Goal: Task Accomplishment & Management: Complete application form

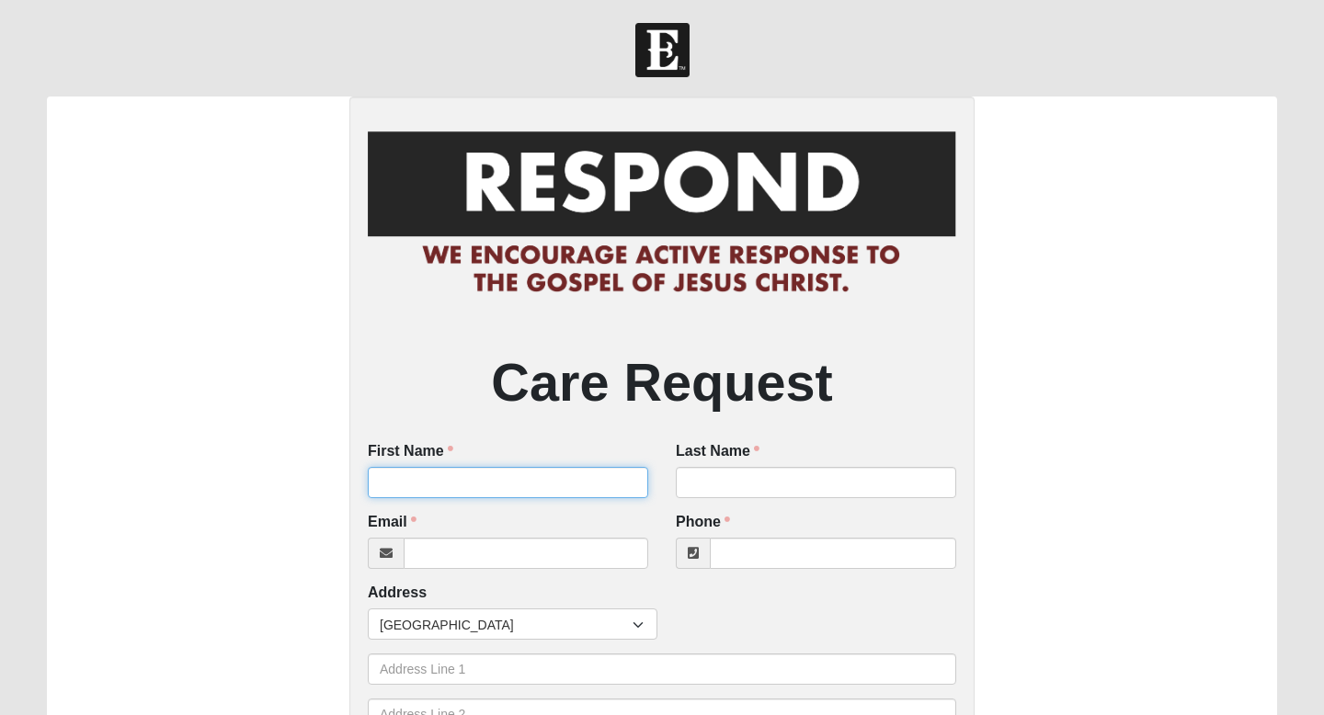
click at [553, 486] on input "First Name" at bounding box center [508, 482] width 280 height 31
type input "R"
type input "[PERSON_NAME]"
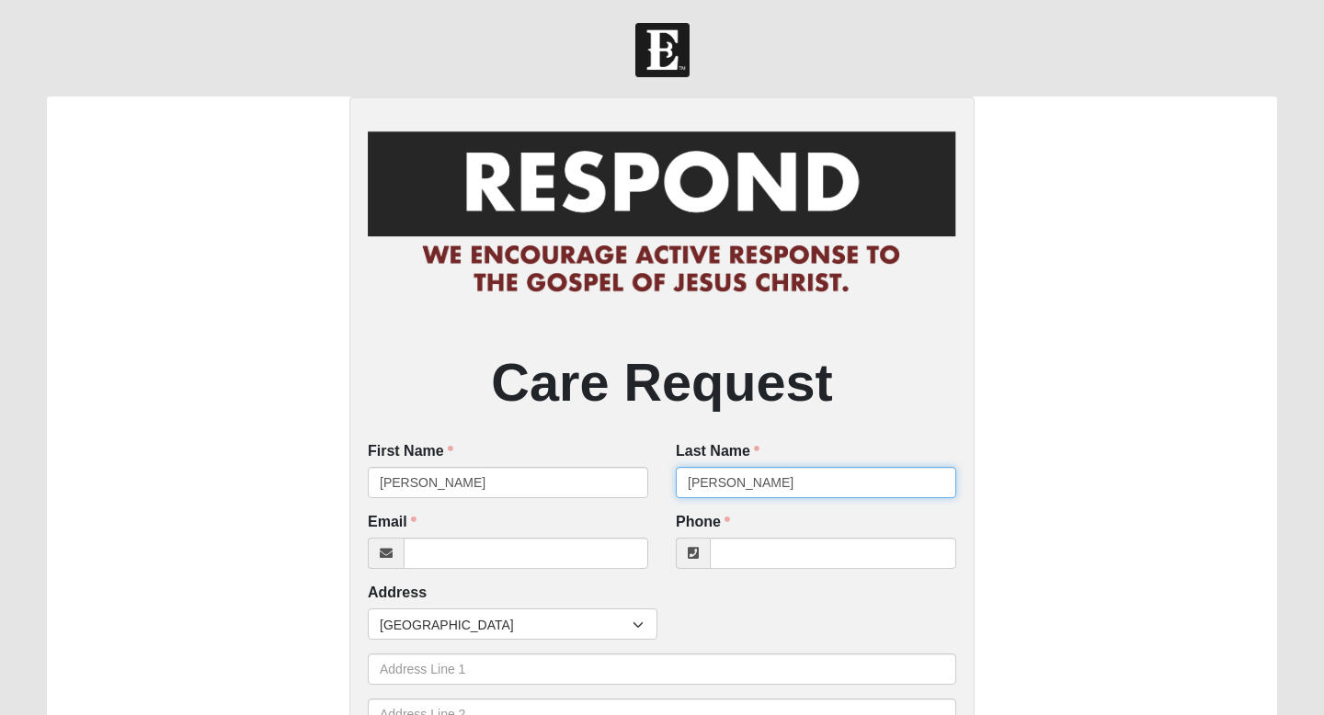
type input "[PERSON_NAME]"
click at [428, 562] on input "Email" at bounding box center [526, 553] width 245 height 31
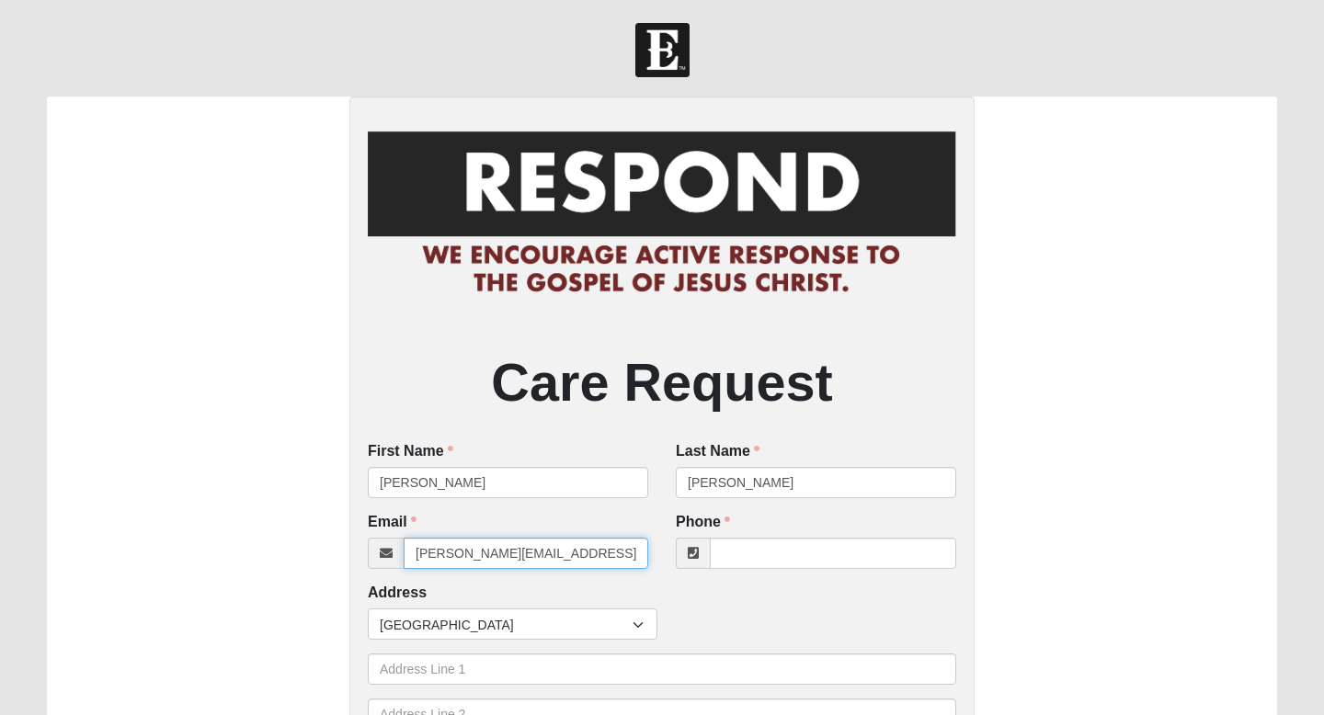
type input "[PERSON_NAME][EMAIL_ADDRESS][DOMAIN_NAME]"
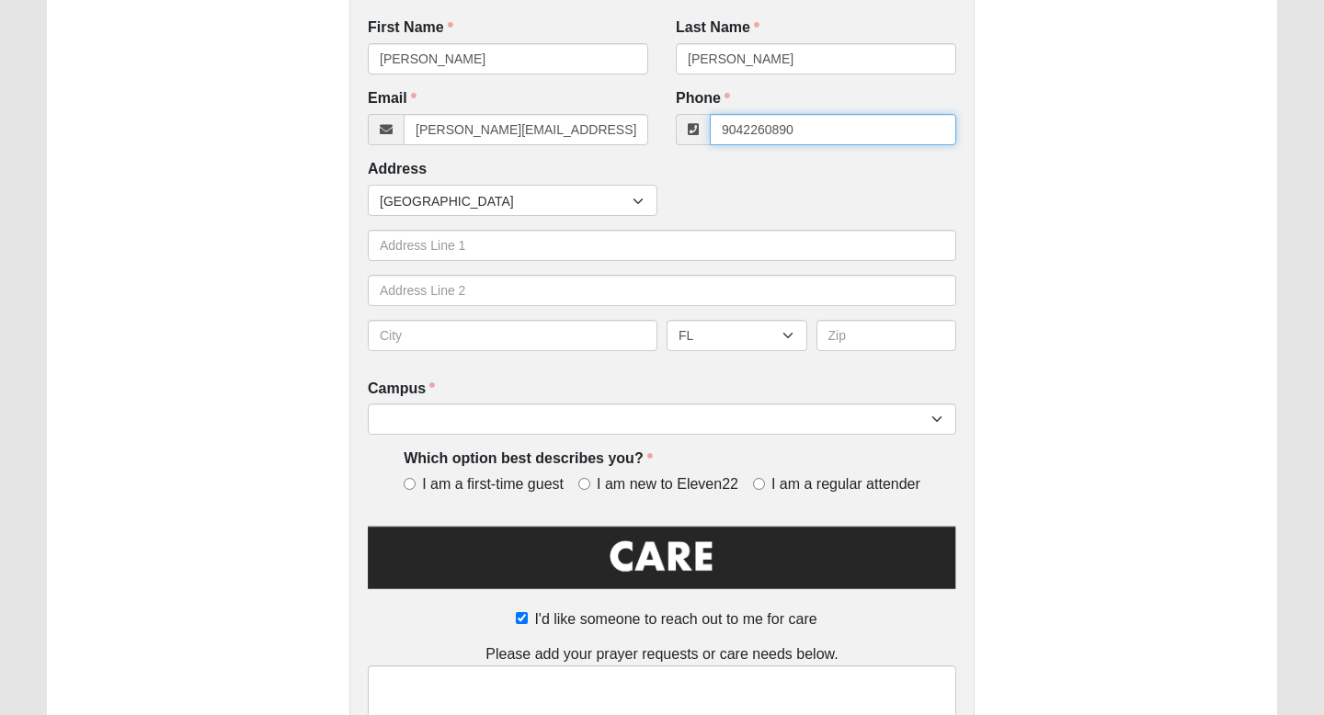
scroll to position [427, 0]
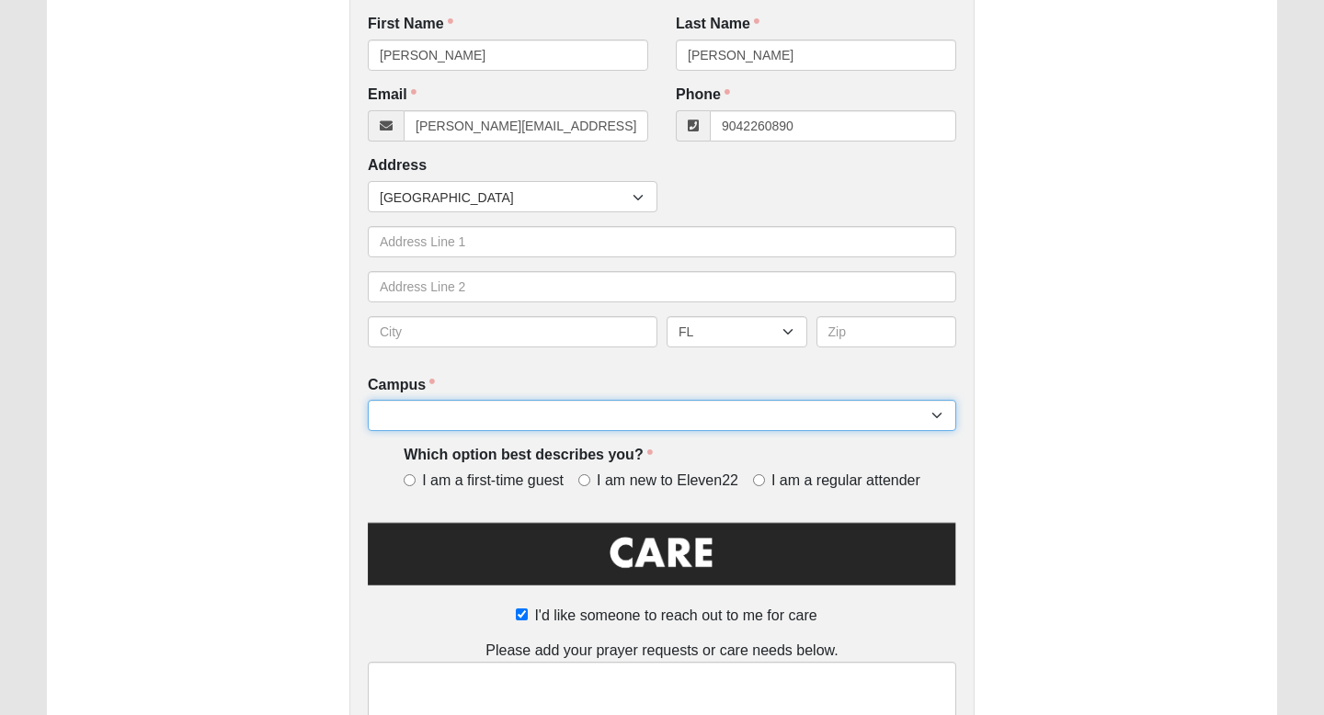
type input "[PHONE_NUMBER]"
click at [526, 417] on select "Arlington Baymeadows Eleven22 Online [PERSON_NAME][GEOGRAPHIC_DATA] Jesup [GEOG…" at bounding box center [662, 415] width 588 height 31
select select "5"
click at [368, 400] on select "Arlington Baymeadows Eleven22 Online [PERSON_NAME][GEOGRAPHIC_DATA] Jesup [GEOG…" at bounding box center [662, 415] width 588 height 31
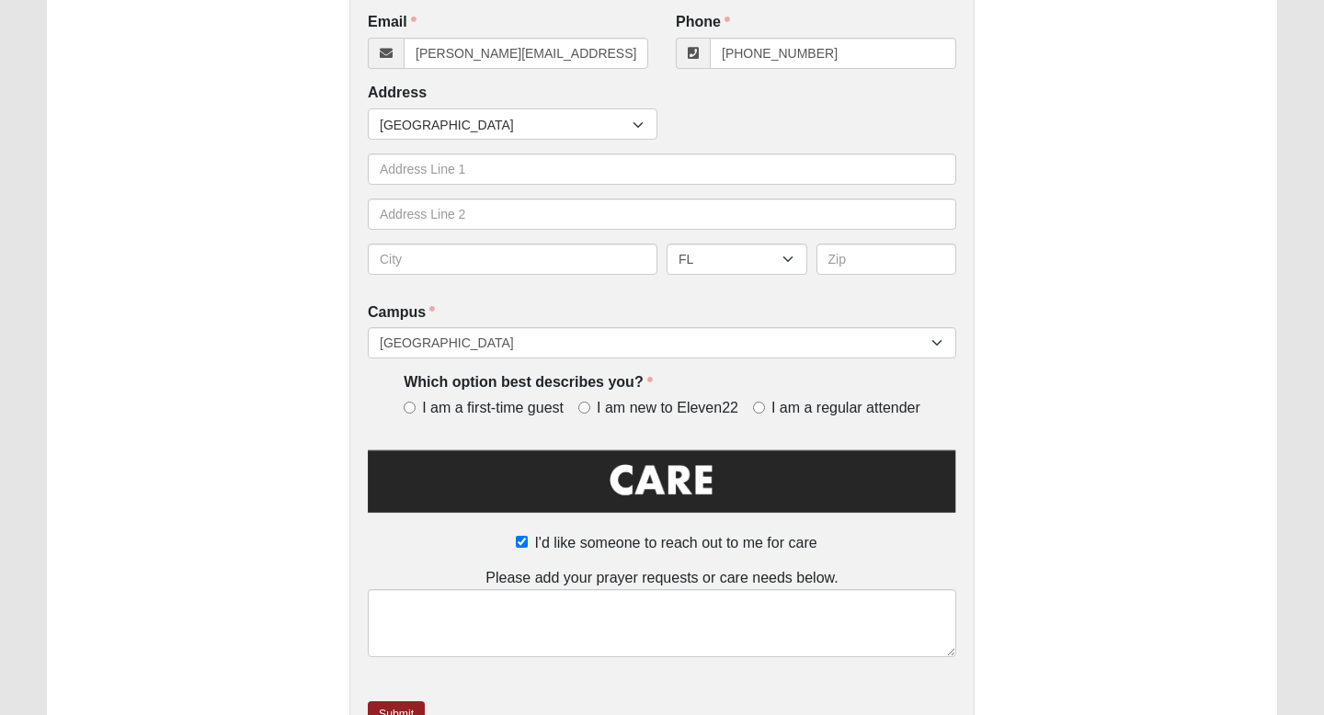
scroll to position [523, 0]
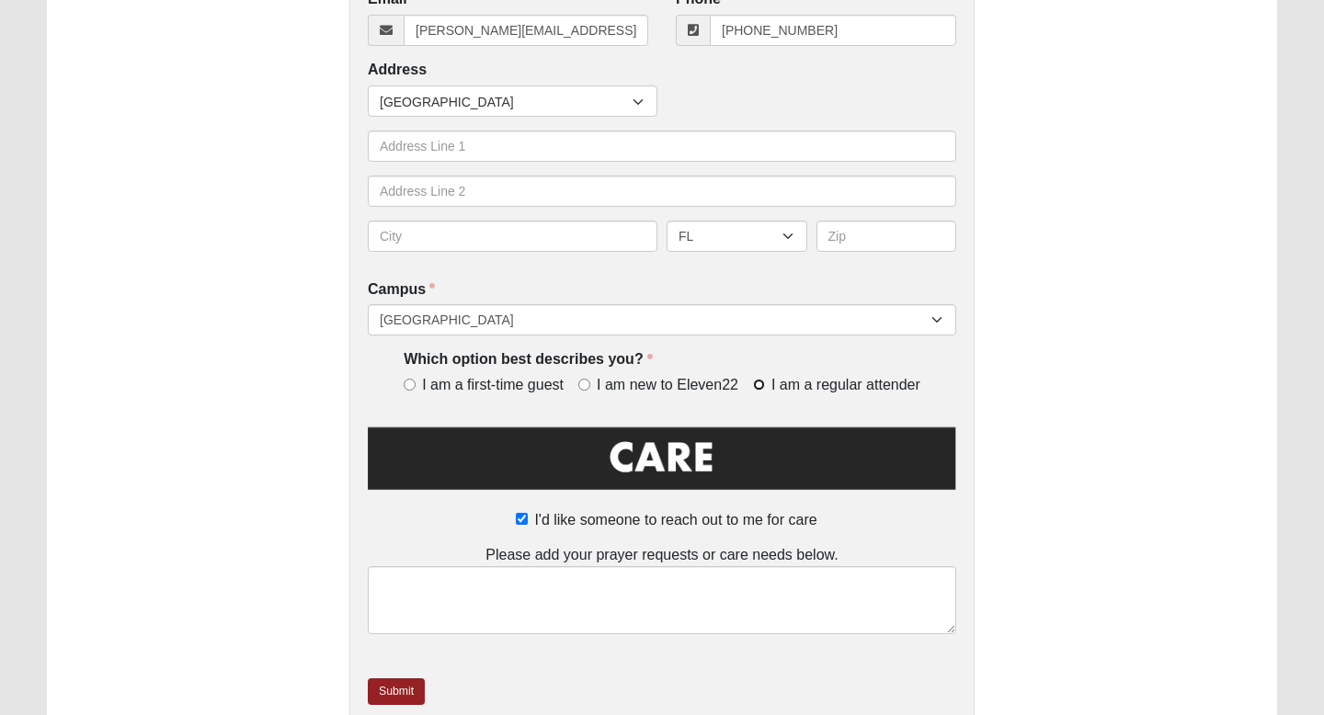
click at [758, 384] on input "I am a regular attender" at bounding box center [759, 385] width 12 height 12
radio input "true"
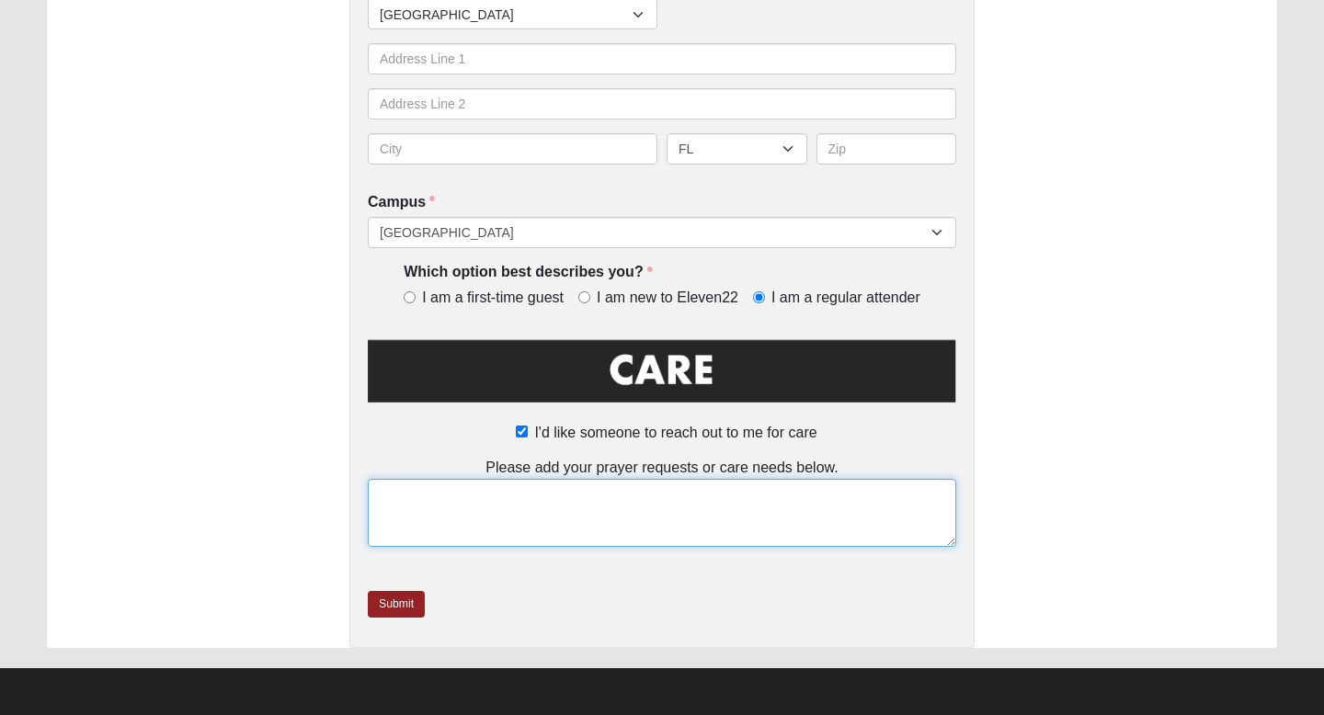
click at [482, 492] on textarea at bounding box center [662, 513] width 588 height 68
type textarea "I"
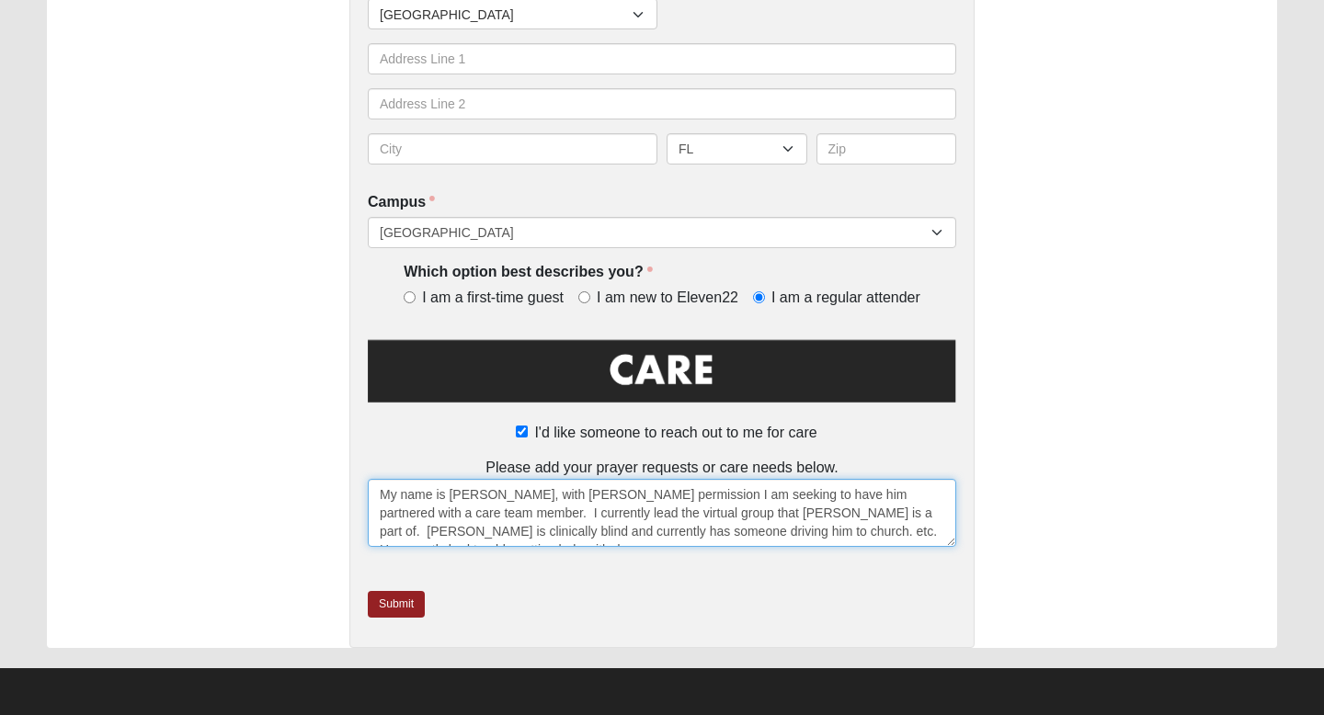
scroll to position [11, 0]
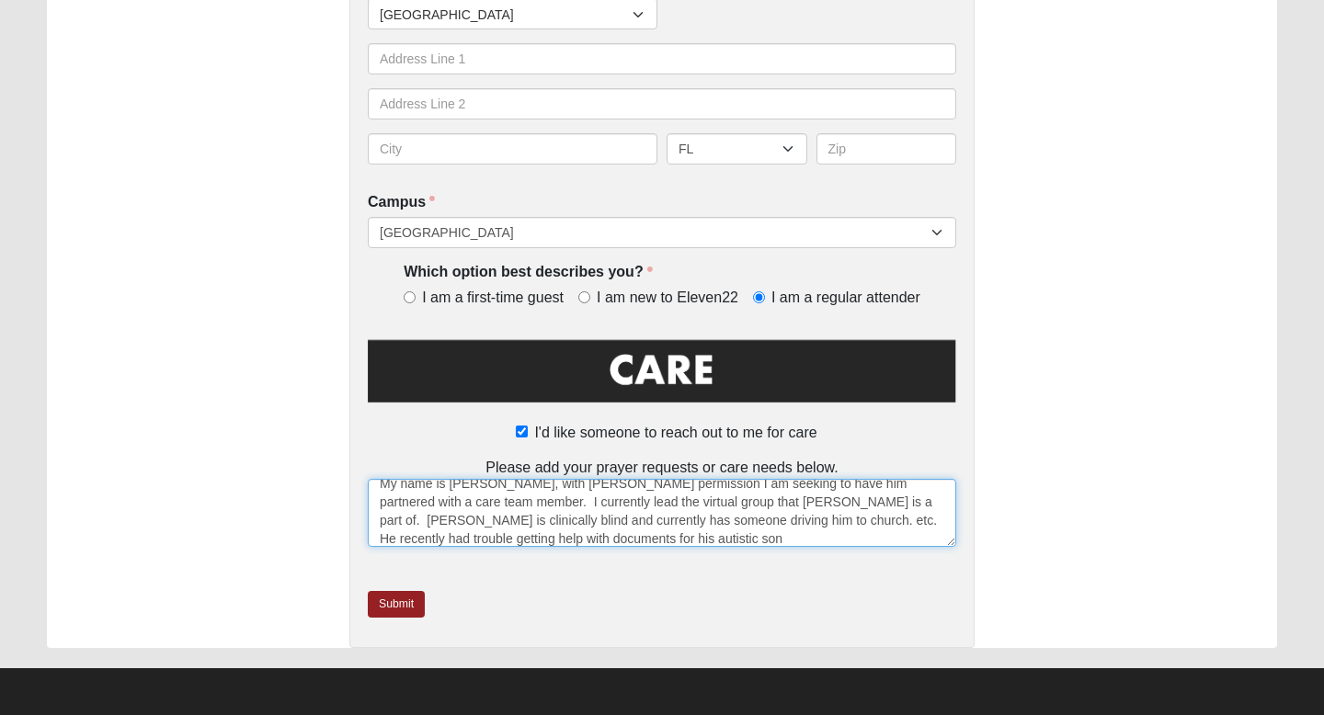
click at [826, 500] on textarea "My name is [PERSON_NAME], with [PERSON_NAME] permission I am seeking to have hi…" at bounding box center [662, 513] width 588 height 68
click at [666, 524] on textarea "My name is [PERSON_NAME], with [PERSON_NAME] permission I am seeking to have hi…" at bounding box center [662, 513] width 588 height 68
click at [454, 541] on textarea "My name is [PERSON_NAME], with [PERSON_NAME] permission I am seeking to have hi…" at bounding box center [662, 513] width 588 height 68
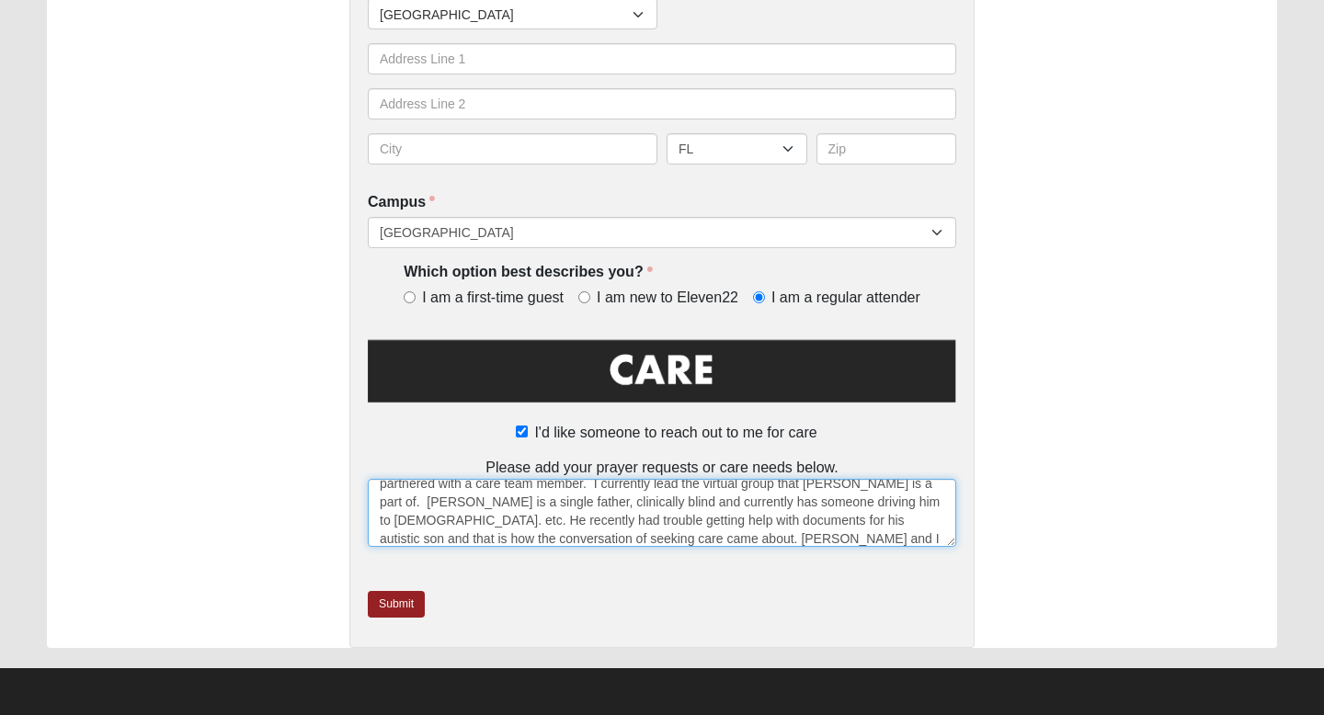
scroll to position [55, 0]
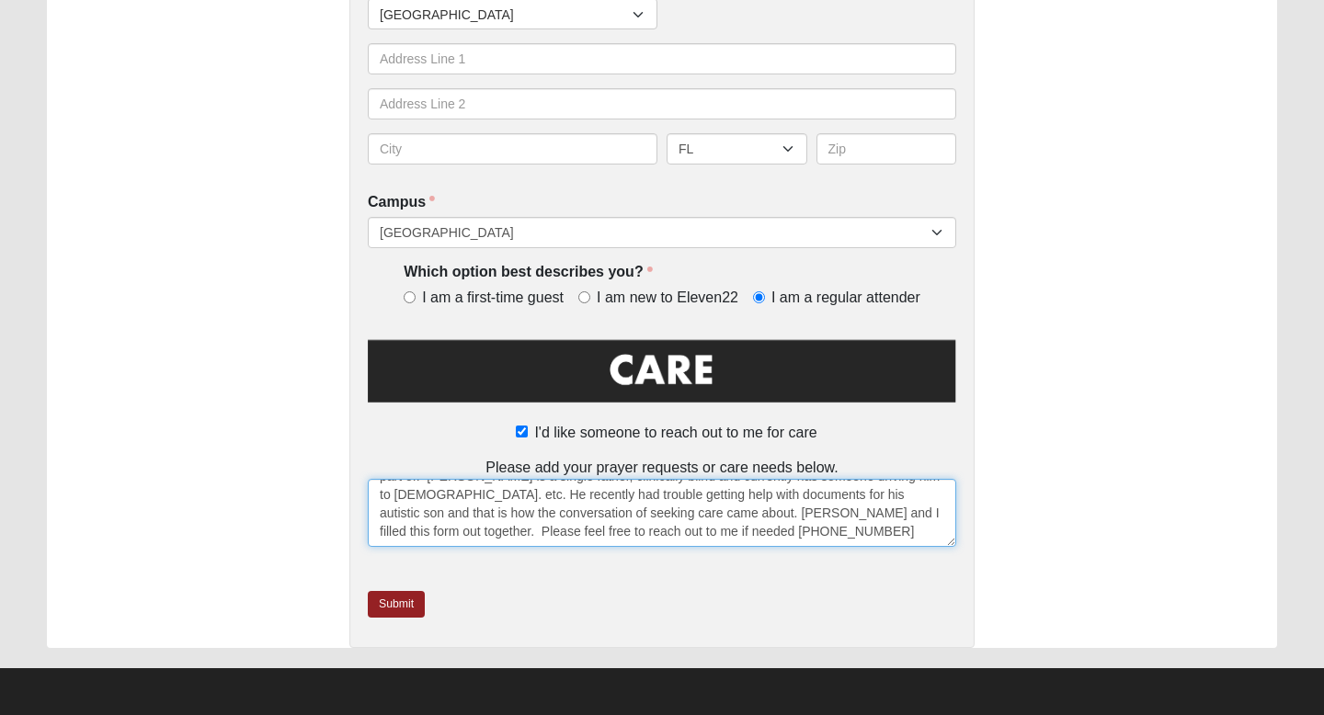
click at [484, 532] on textarea "My name is [PERSON_NAME], with [PERSON_NAME] permission I am seeking to have hi…" at bounding box center [662, 513] width 588 height 68
type textarea "My name is [PERSON_NAME], with [PERSON_NAME] permission I am seeking to have hi…"
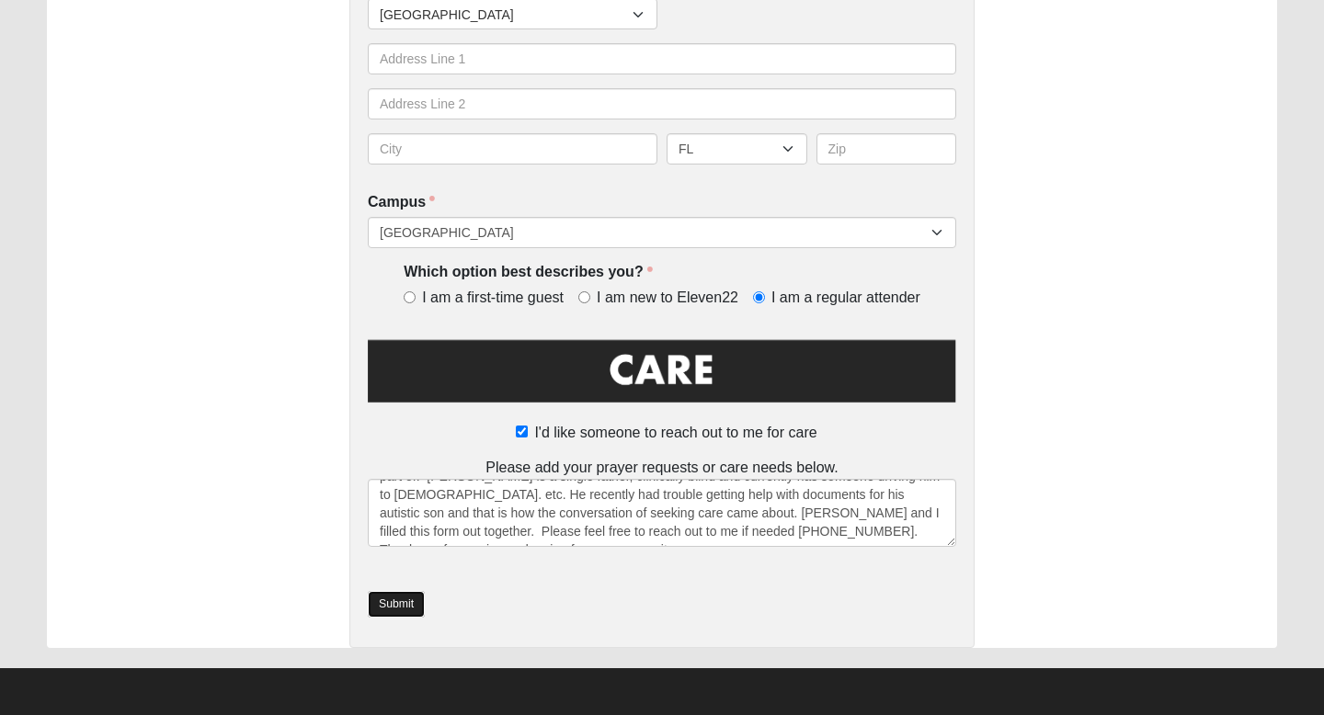
click at [394, 604] on link "Submit" at bounding box center [396, 604] width 57 height 27
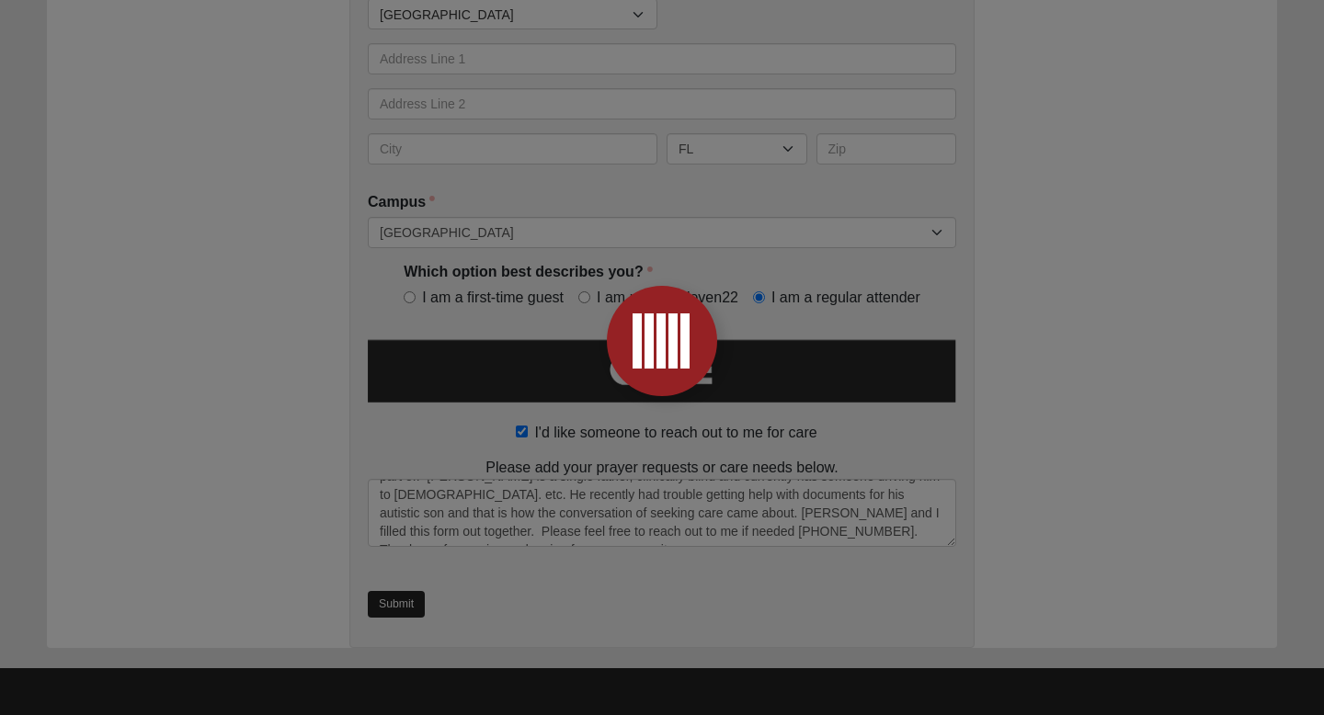
scroll to position [0, 0]
